Goal: Task Accomplishment & Management: Manage account settings

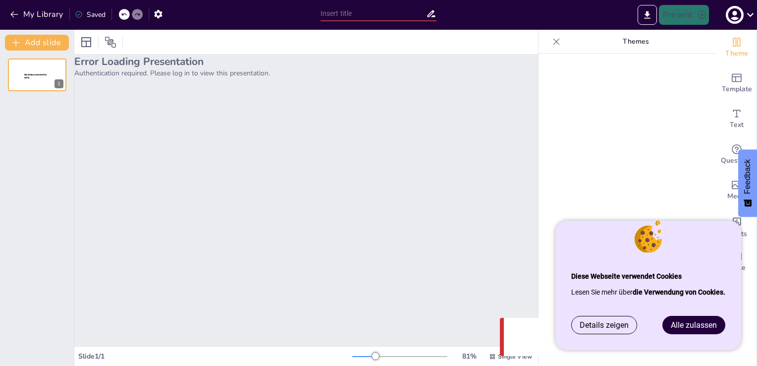
drag, startPoint x: 694, startPoint y: 324, endPoint x: 697, endPoint y: 329, distance: 6.0
click at [694, 324] on span "Alle zulassen" at bounding box center [694, 324] width 46 height 9
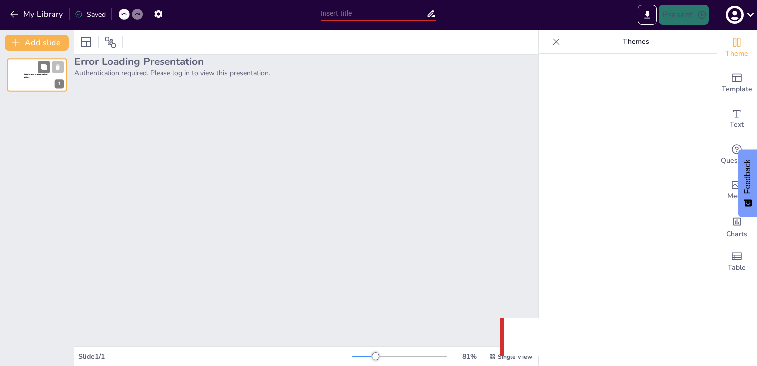
click at [19, 72] on div at bounding box center [36, 75] width 59 height 34
click at [144, 66] on h2 "Error Loading Presentation" at bounding box center [306, 61] width 464 height 14
click at [78, 19] on div "Saved" at bounding box center [90, 14] width 31 height 9
click at [54, 46] on button "Add slide" at bounding box center [37, 43] width 64 height 16
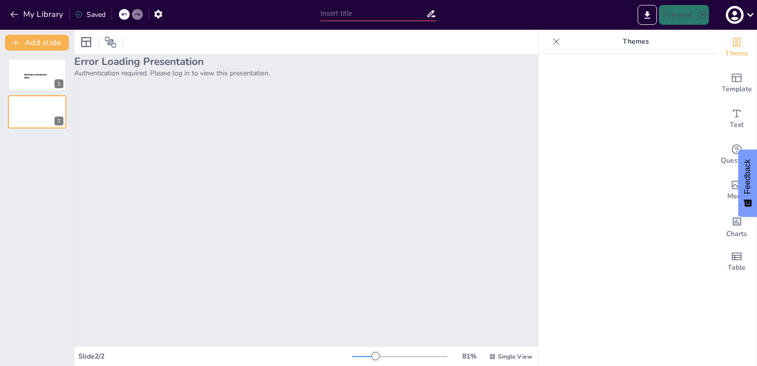
click at [156, 71] on p "Authentication required. Please log in to view this presentation." at bounding box center [306, 72] width 464 height 9
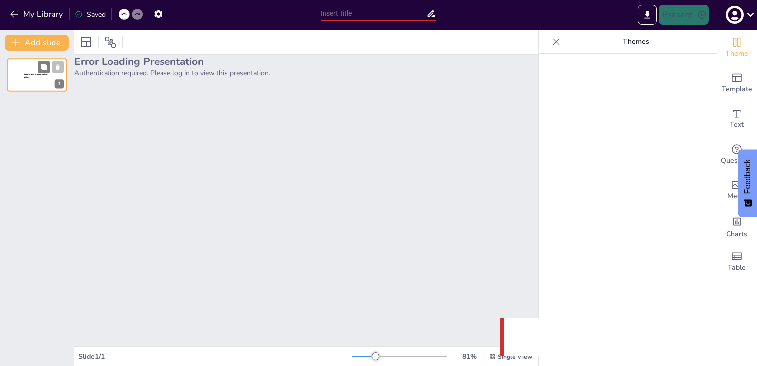
click at [20, 79] on div at bounding box center [36, 75] width 59 height 34
click at [32, 83] on div at bounding box center [36, 75] width 59 height 34
click at [743, 13] on div "button" at bounding box center [735, 15] width 18 height 18
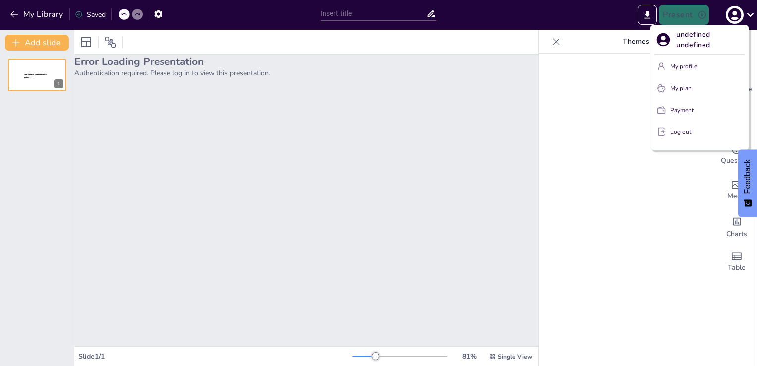
click at [679, 63] on p "My profile" at bounding box center [683, 66] width 27 height 9
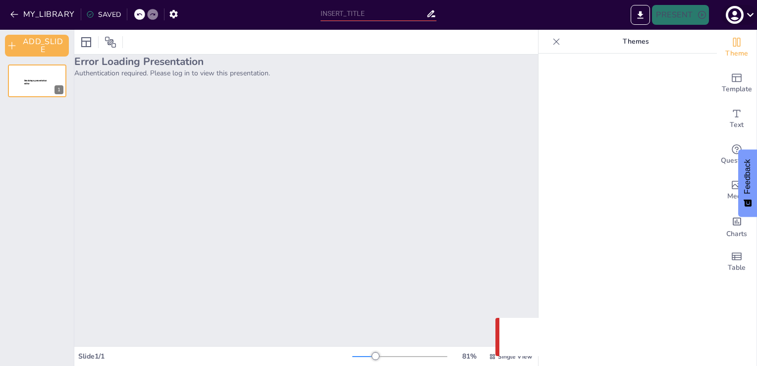
click at [747, 17] on icon at bounding box center [750, 14] width 13 height 13
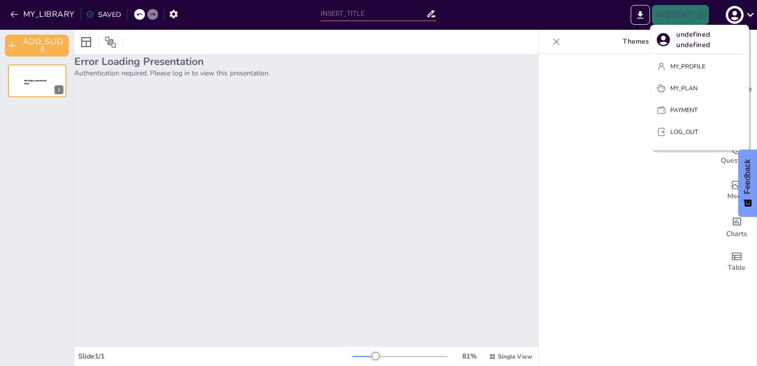
click at [690, 64] on p "MY_PROFILE" at bounding box center [687, 66] width 35 height 9
